Goal: Find contact information: Find contact information

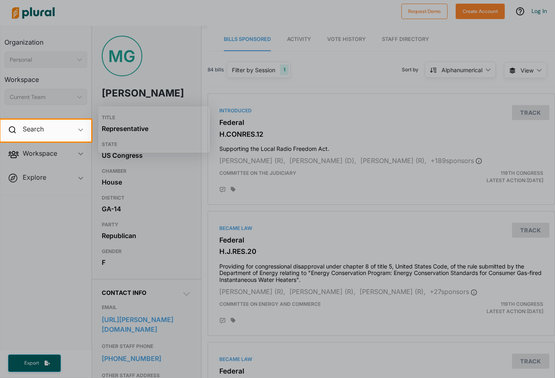
click at [348, 115] on div at bounding box center [277, 60] width 555 height 120
click at [59, 310] on div at bounding box center [277, 259] width 555 height 236
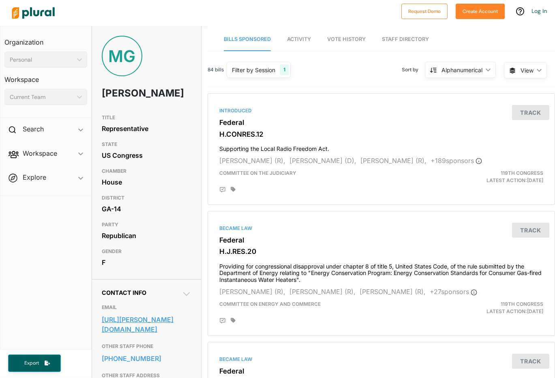
click at [136, 335] on link "[URL][PERSON_NAME][DOMAIN_NAME]" at bounding box center [147, 324] width 90 height 22
click at [128, 335] on link "[URL][PERSON_NAME][DOMAIN_NAME]" at bounding box center [147, 324] width 90 height 22
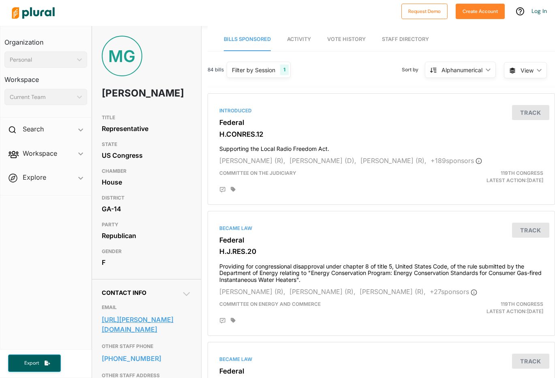
click at [128, 335] on link "[URL][PERSON_NAME][DOMAIN_NAME]" at bounding box center [147, 324] width 90 height 22
click at [110, 335] on link "[URL][PERSON_NAME][DOMAIN_NAME]" at bounding box center [147, 324] width 90 height 22
drag, startPoint x: 102, startPoint y: 347, endPoint x: 119, endPoint y: 347, distance: 17.0
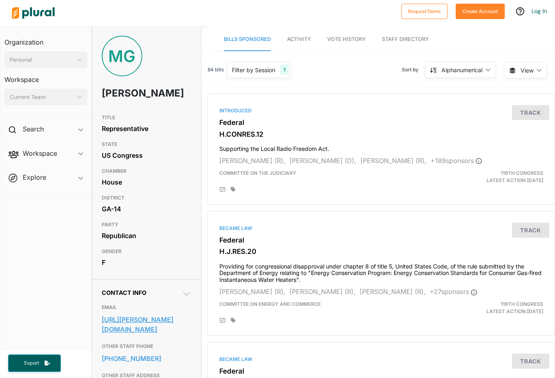
click at [139, 335] on link "[URL][PERSON_NAME][DOMAIN_NAME]" at bounding box center [147, 324] width 90 height 22
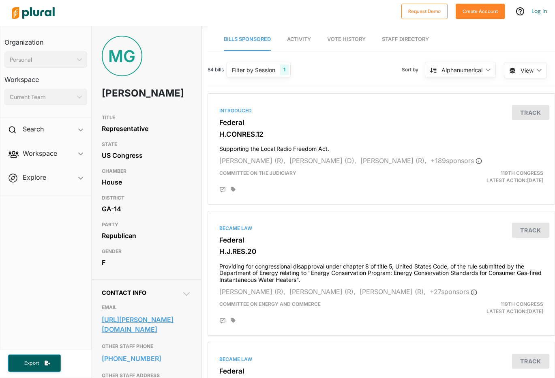
click at [139, 335] on link "[URL][PERSON_NAME][DOMAIN_NAME]" at bounding box center [147, 324] width 90 height 22
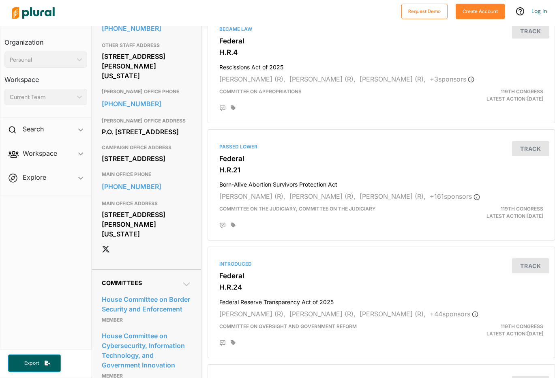
scroll to position [316, 0]
